Goal: Information Seeking & Learning: Learn about a topic

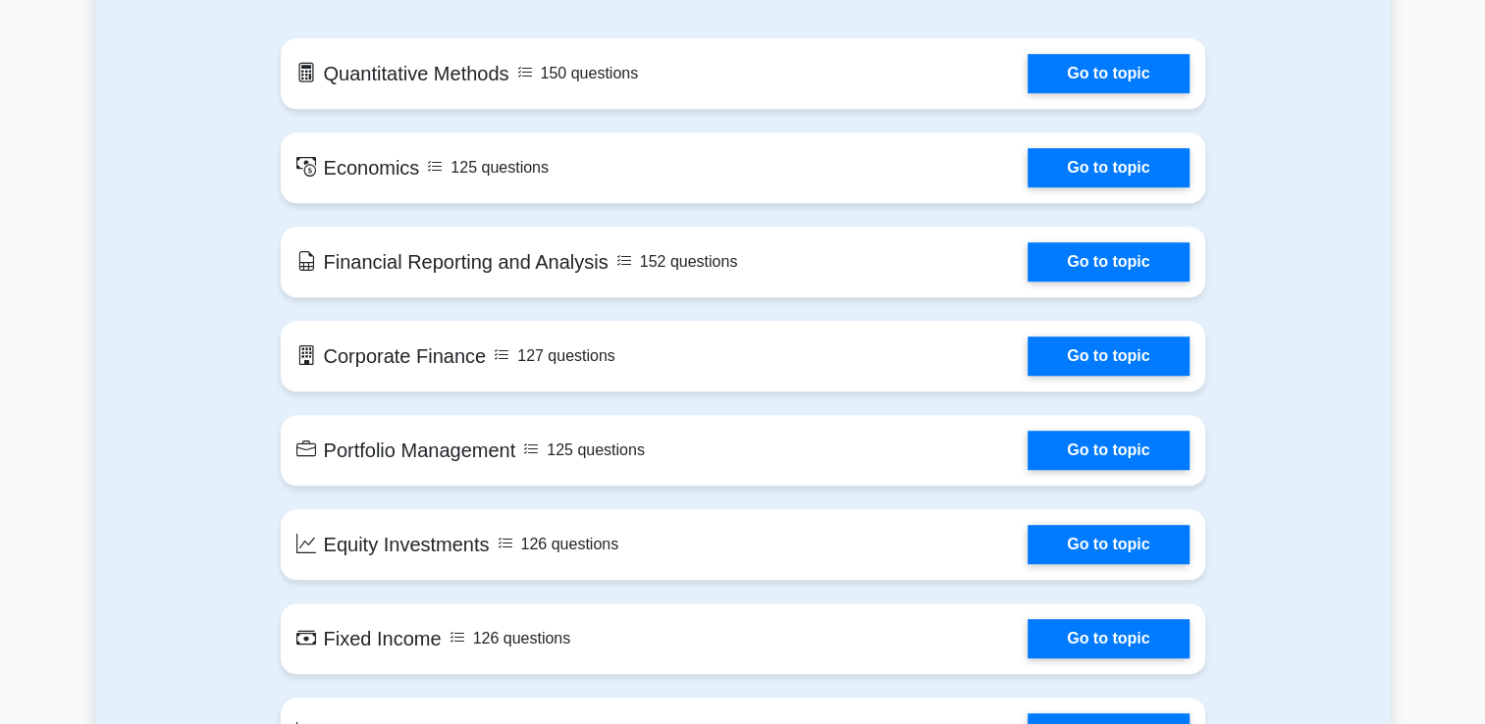
scroll to position [1125, 0]
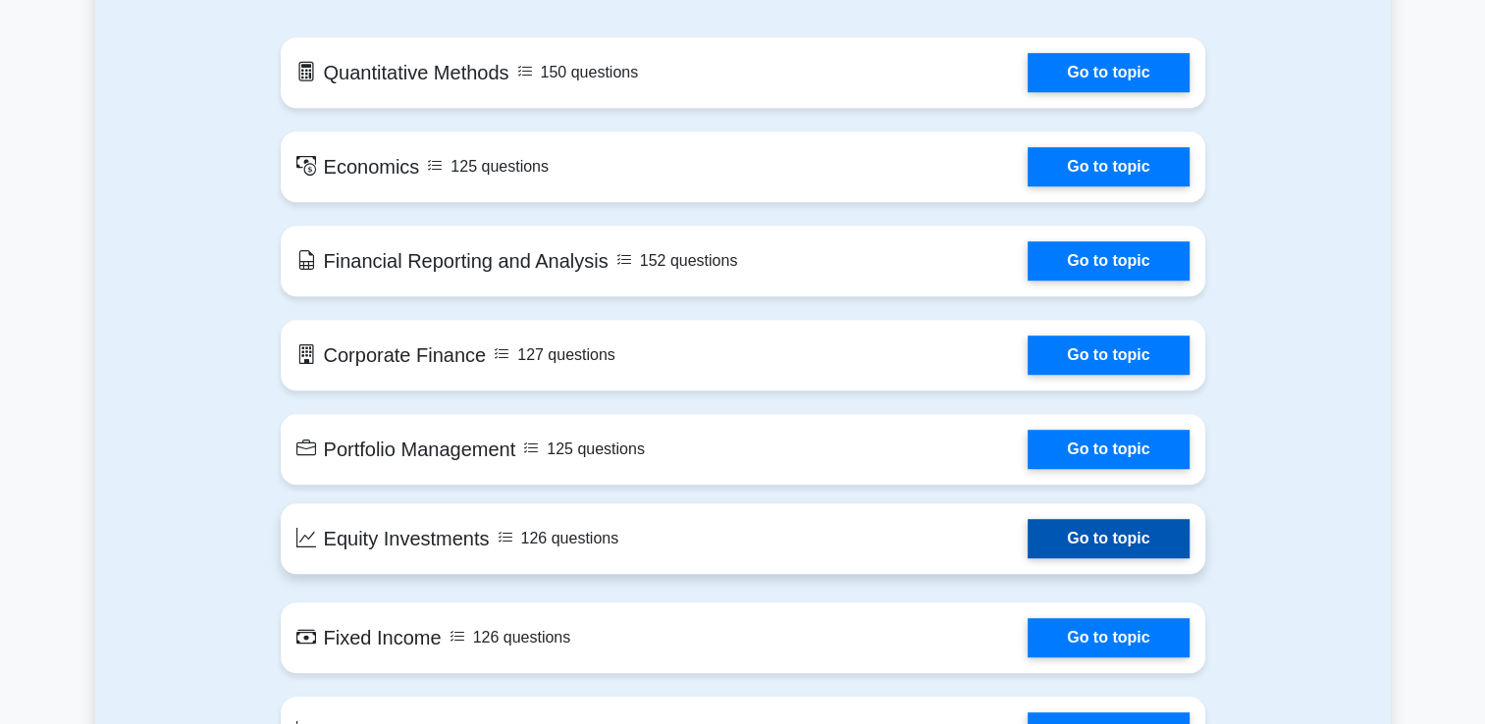
click at [1063, 549] on link "Go to topic" at bounding box center [1107, 538] width 161 height 39
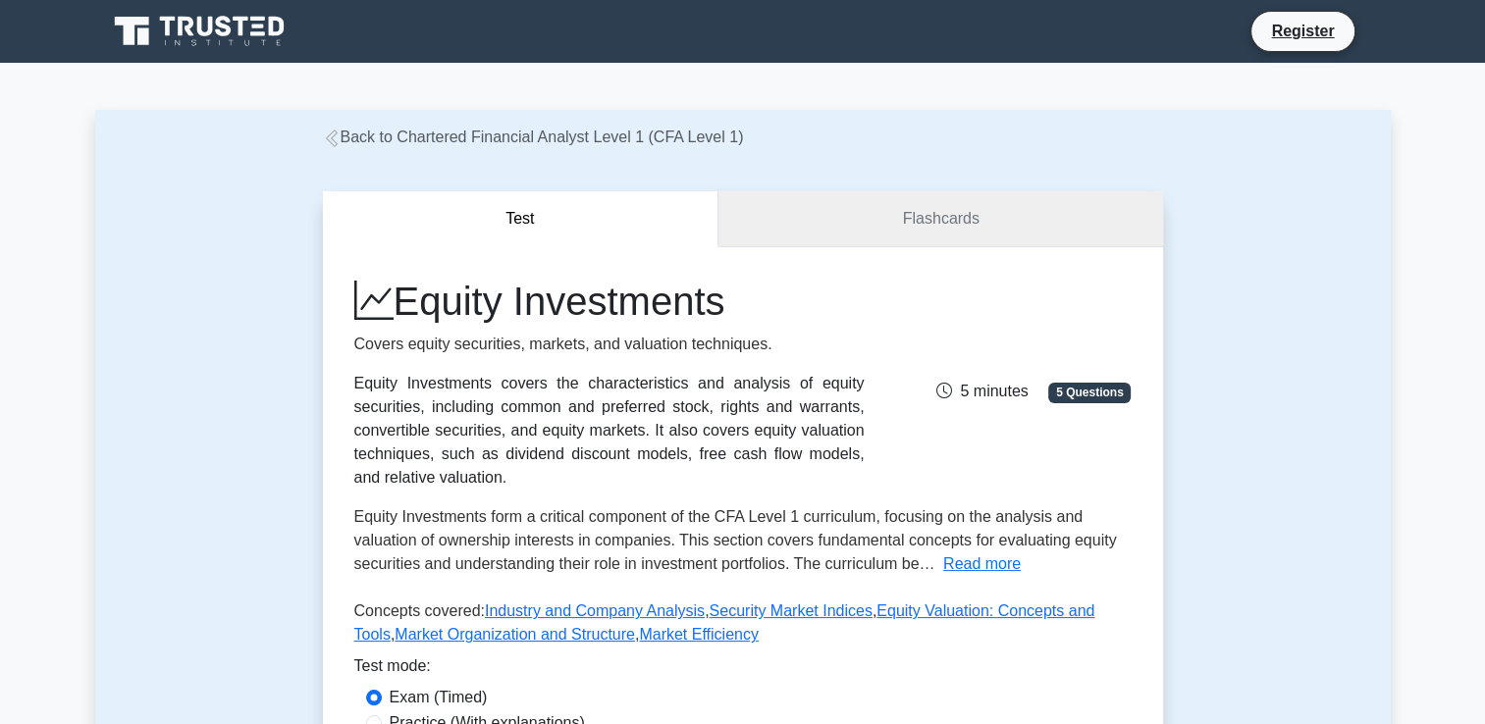
click at [970, 228] on link "Flashcards" at bounding box center [940, 219] width 444 height 56
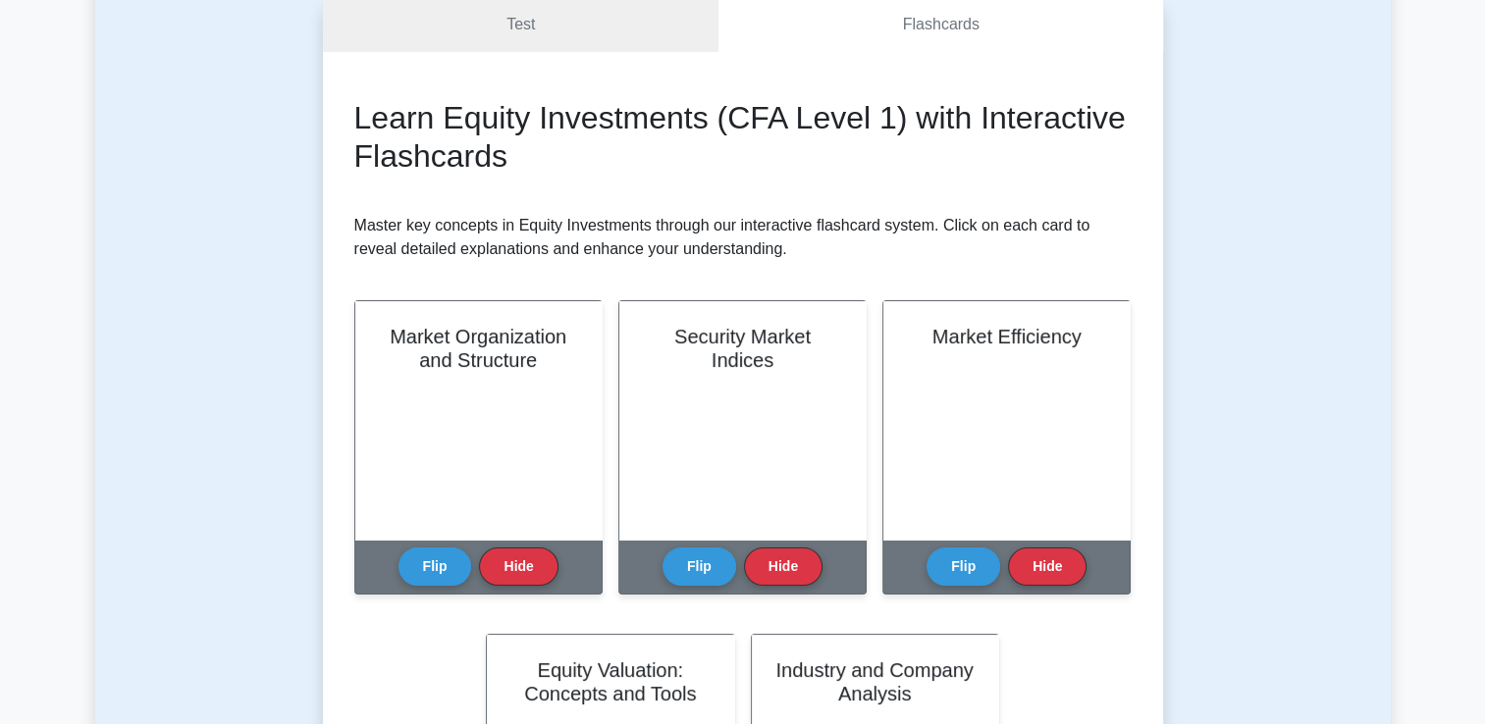
scroll to position [200, 0]
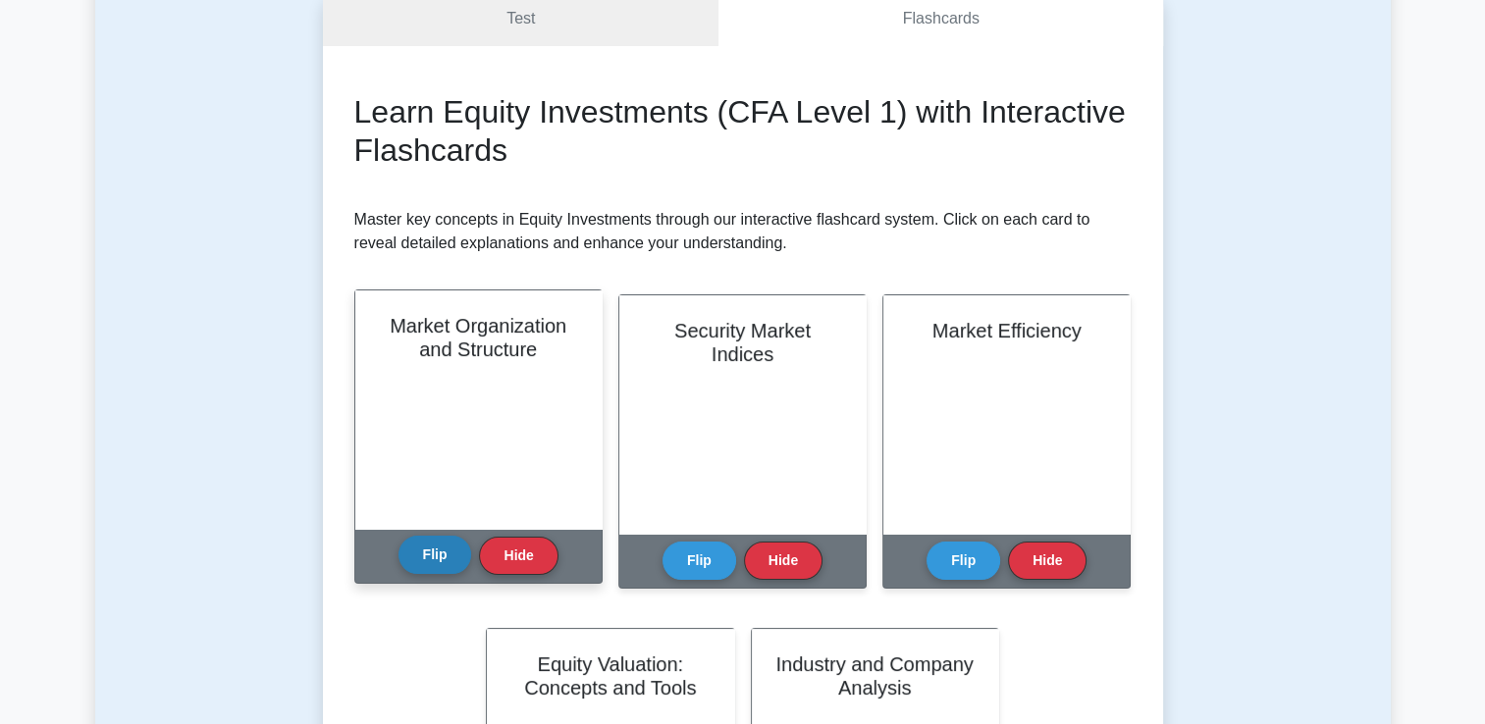
click at [430, 563] on button "Flip" at bounding box center [435, 555] width 74 height 38
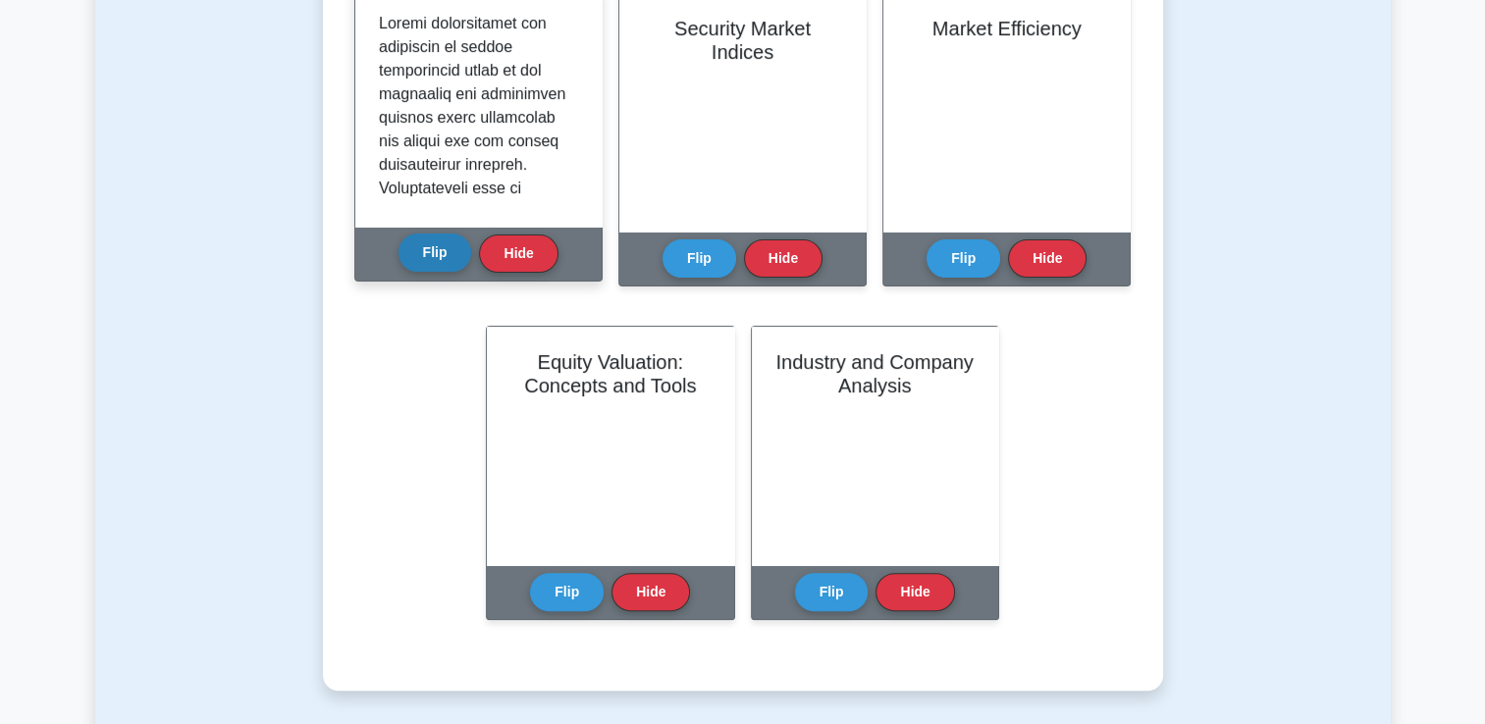
scroll to position [504, 0]
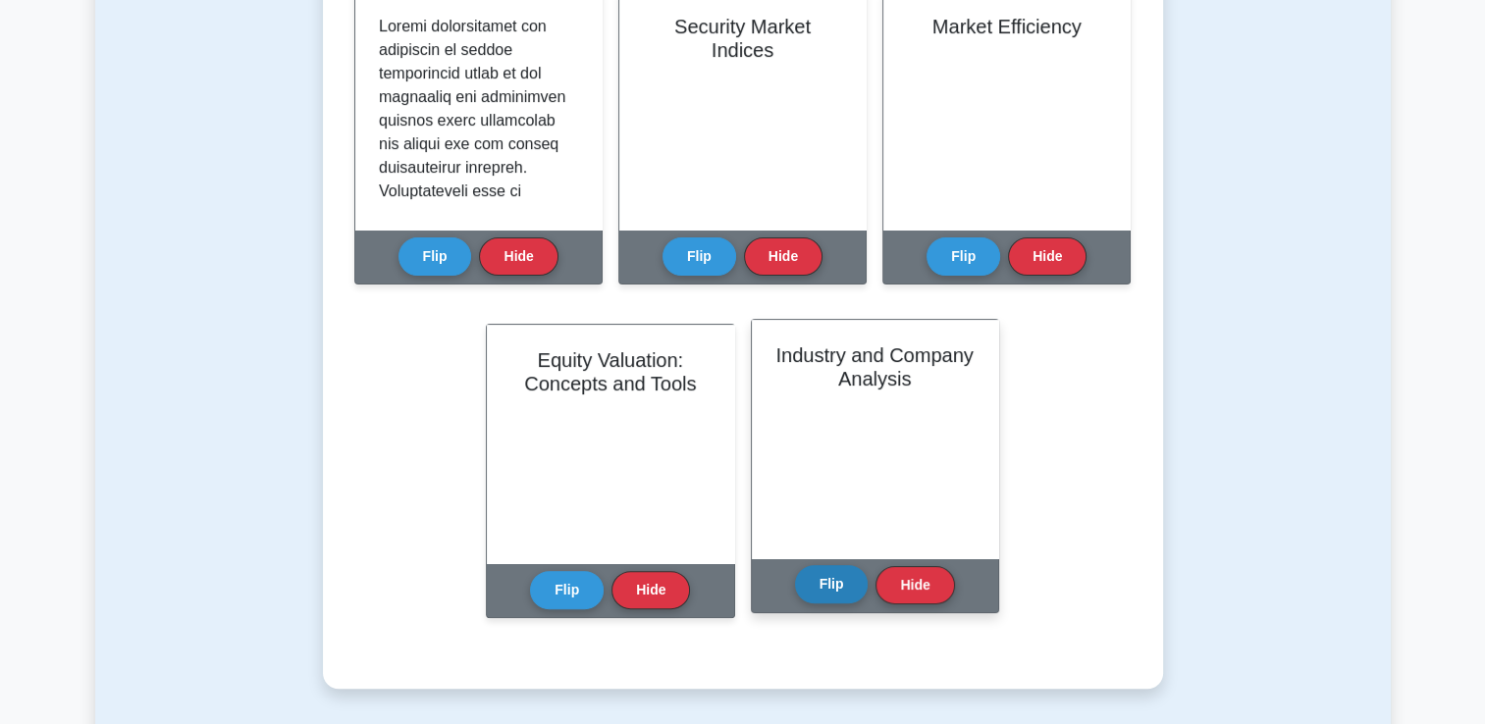
click at [832, 583] on button "Flip" at bounding box center [832, 584] width 74 height 38
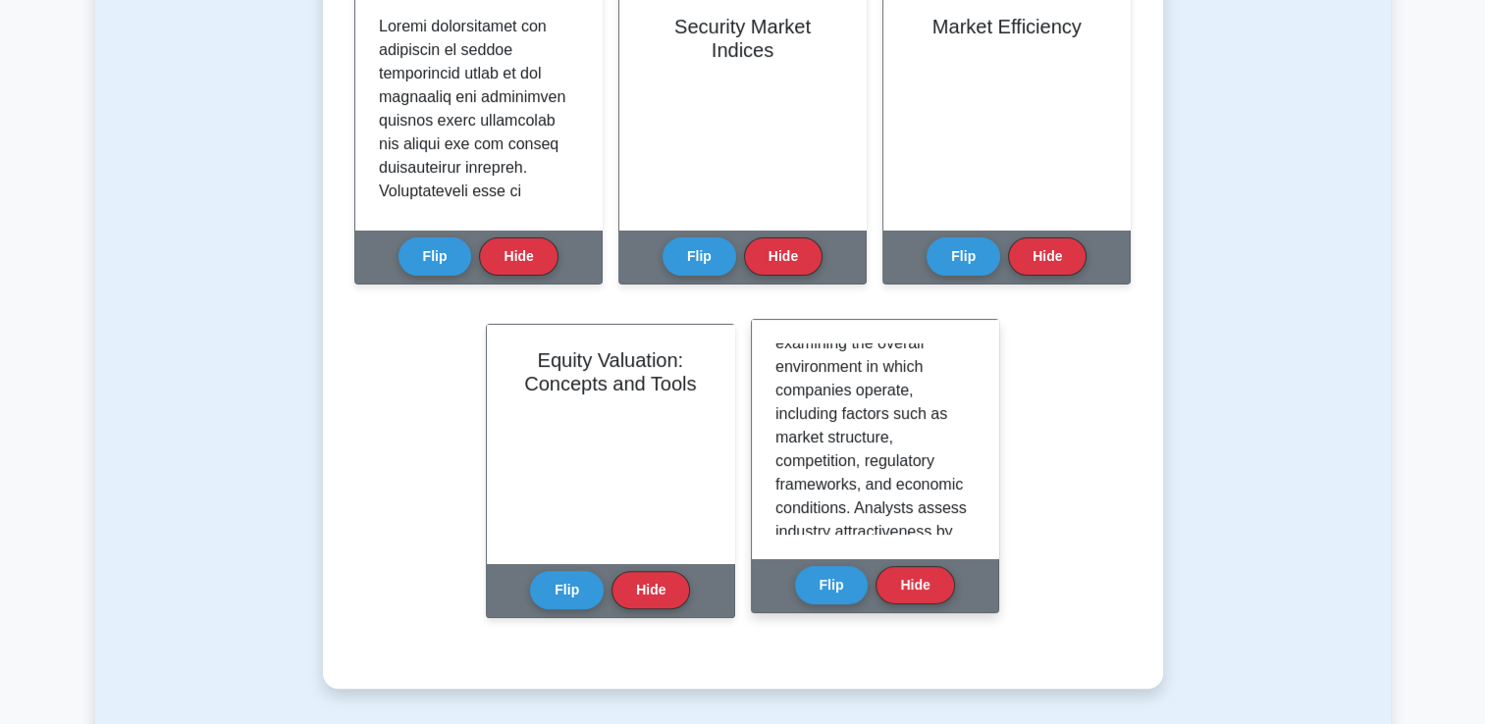
scroll to position [255, 0]
